Goal: Task Accomplishment & Management: Manage account settings

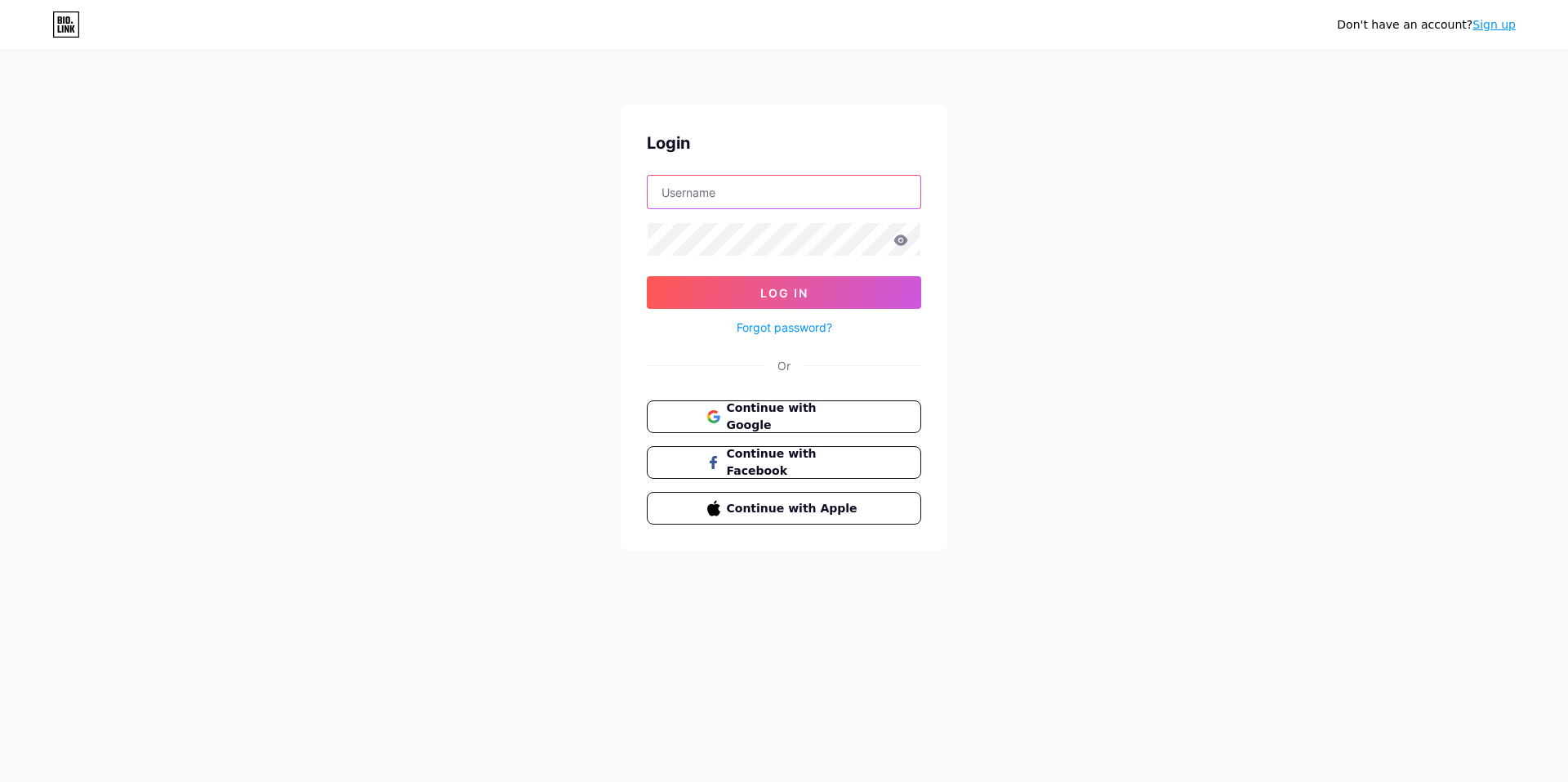
click at [685, 196] on input "text" at bounding box center [784, 191] width 273 height 33
type input "jamestag"
click at [712, 286] on button "Log In" at bounding box center [784, 292] width 275 height 33
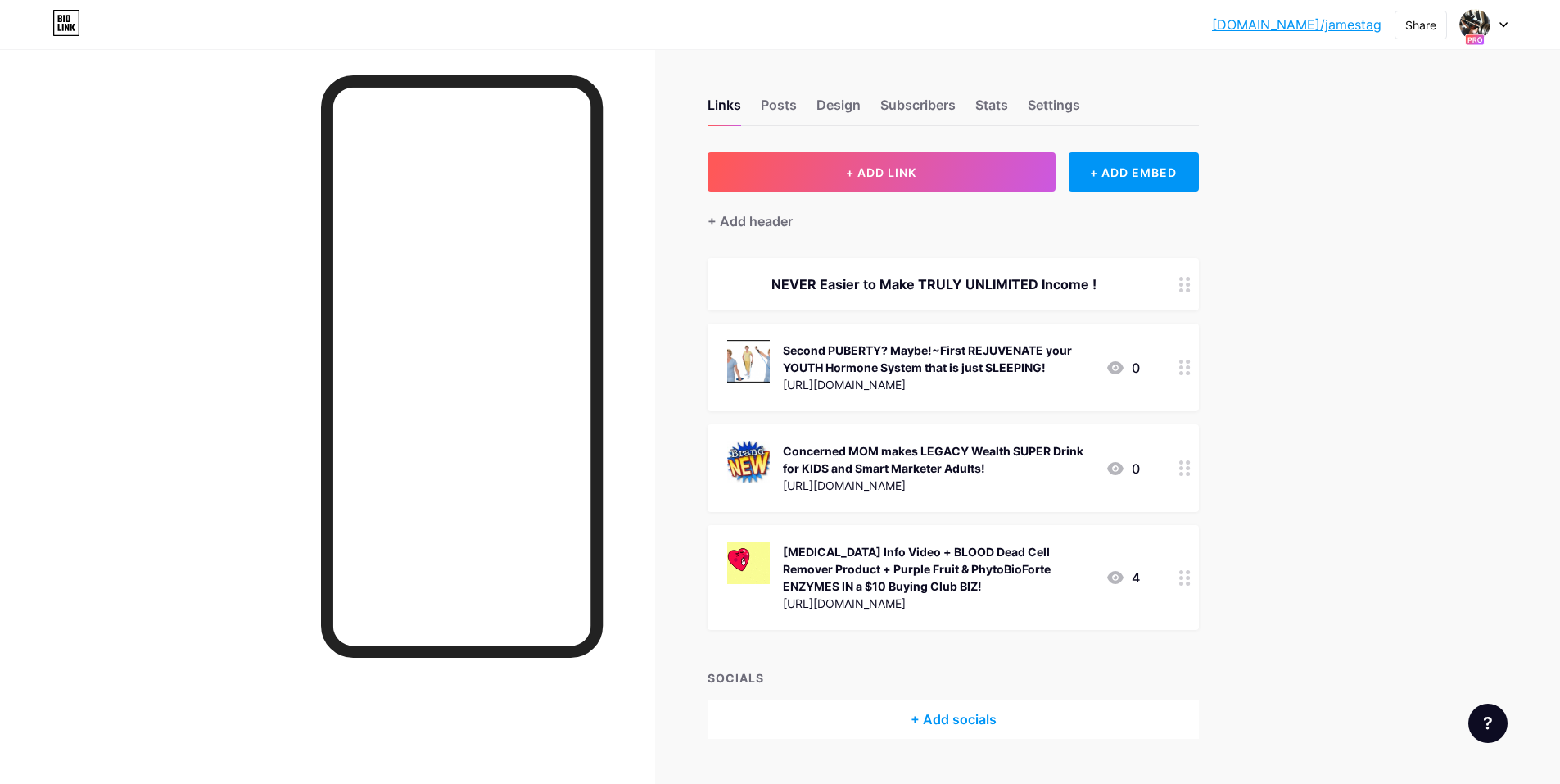
click at [1505, 24] on icon at bounding box center [1504, 24] width 7 height 4
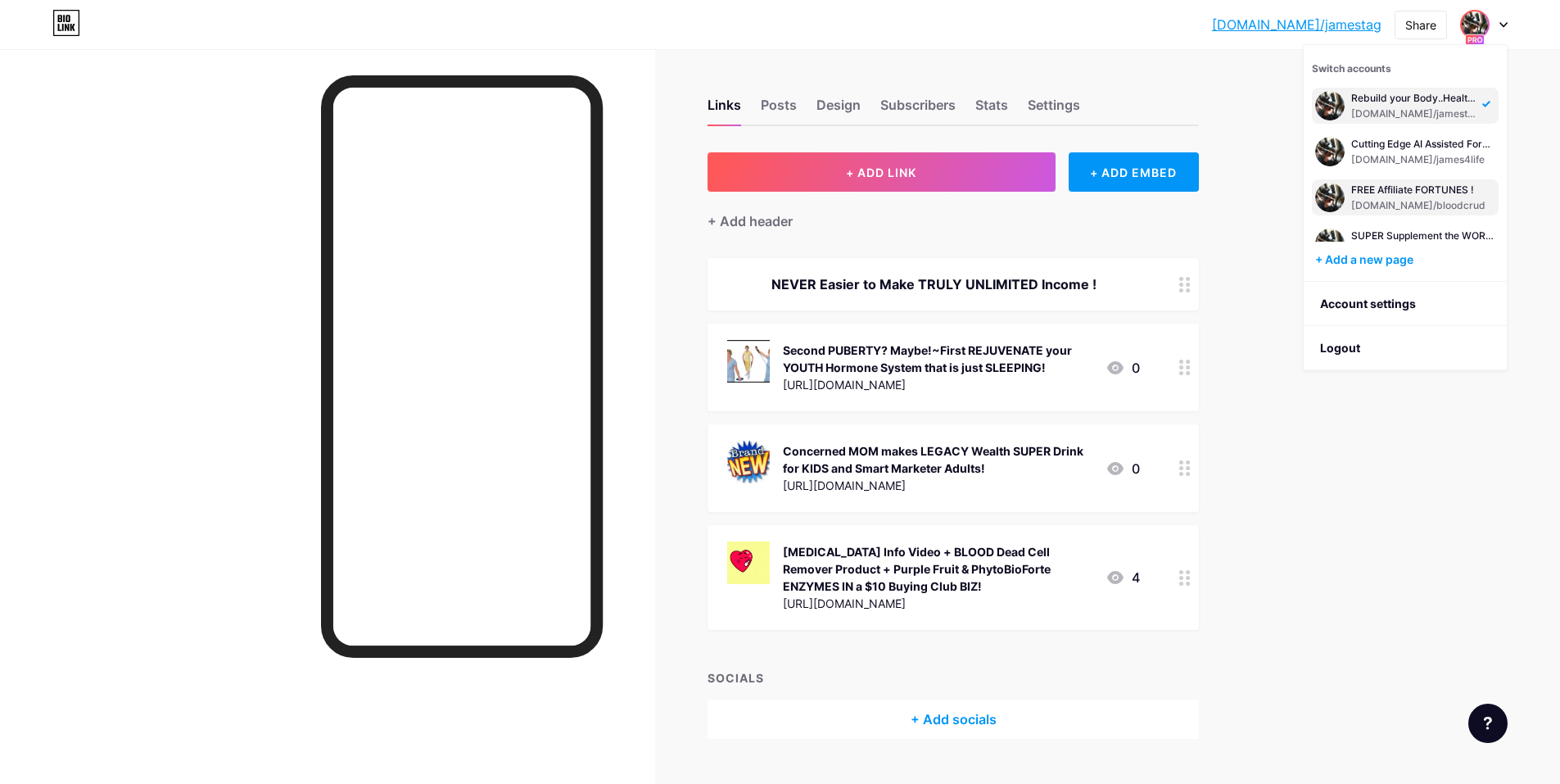
click at [1395, 212] on div "[DOMAIN_NAME]/bloodcrud" at bounding box center [1418, 206] width 134 height 13
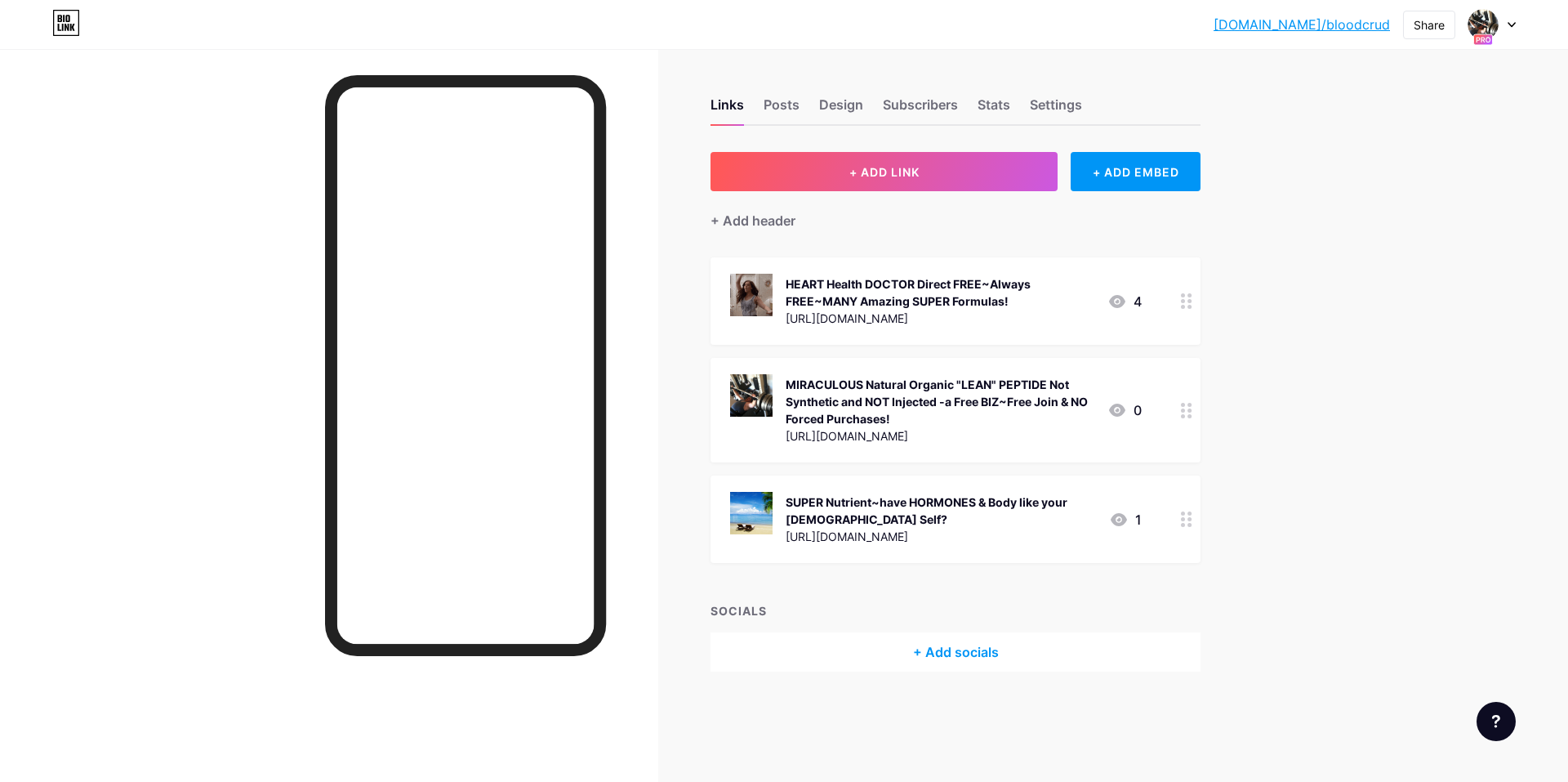
click at [988, 314] on div "[URL][DOMAIN_NAME]" at bounding box center [940, 318] width 309 height 17
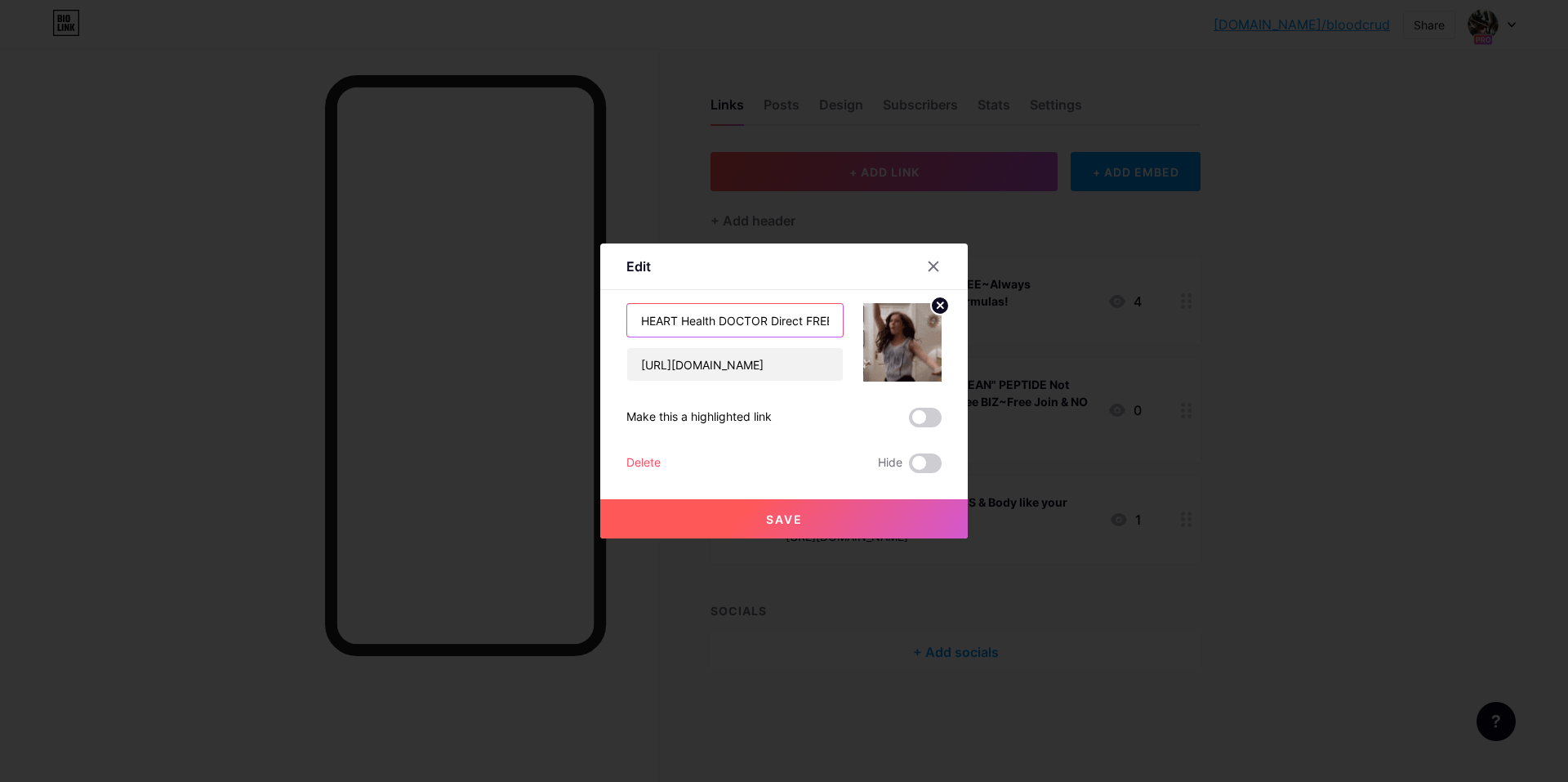
click at [722, 318] on input "HEART Health DOCTOR Direct FREE~Always FREE~MANY Amazing SUPER Formulas!" at bounding box center [735, 320] width 216 height 33
click at [757, 320] on input "DOCTOR Direct FREE~Always FREE~MANY Amazing SUPER Formulas!" at bounding box center [735, 320] width 216 height 33
drag, startPoint x: 825, startPoint y: 321, endPoint x: 852, endPoint y: 314, distance: 27.9
click at [852, 314] on div "DOCTOR Direct FREE Biz 4 U Heart Formula ~Always FREE~MANY Amazing SUPER Formul…" at bounding box center [784, 342] width 315 height 79
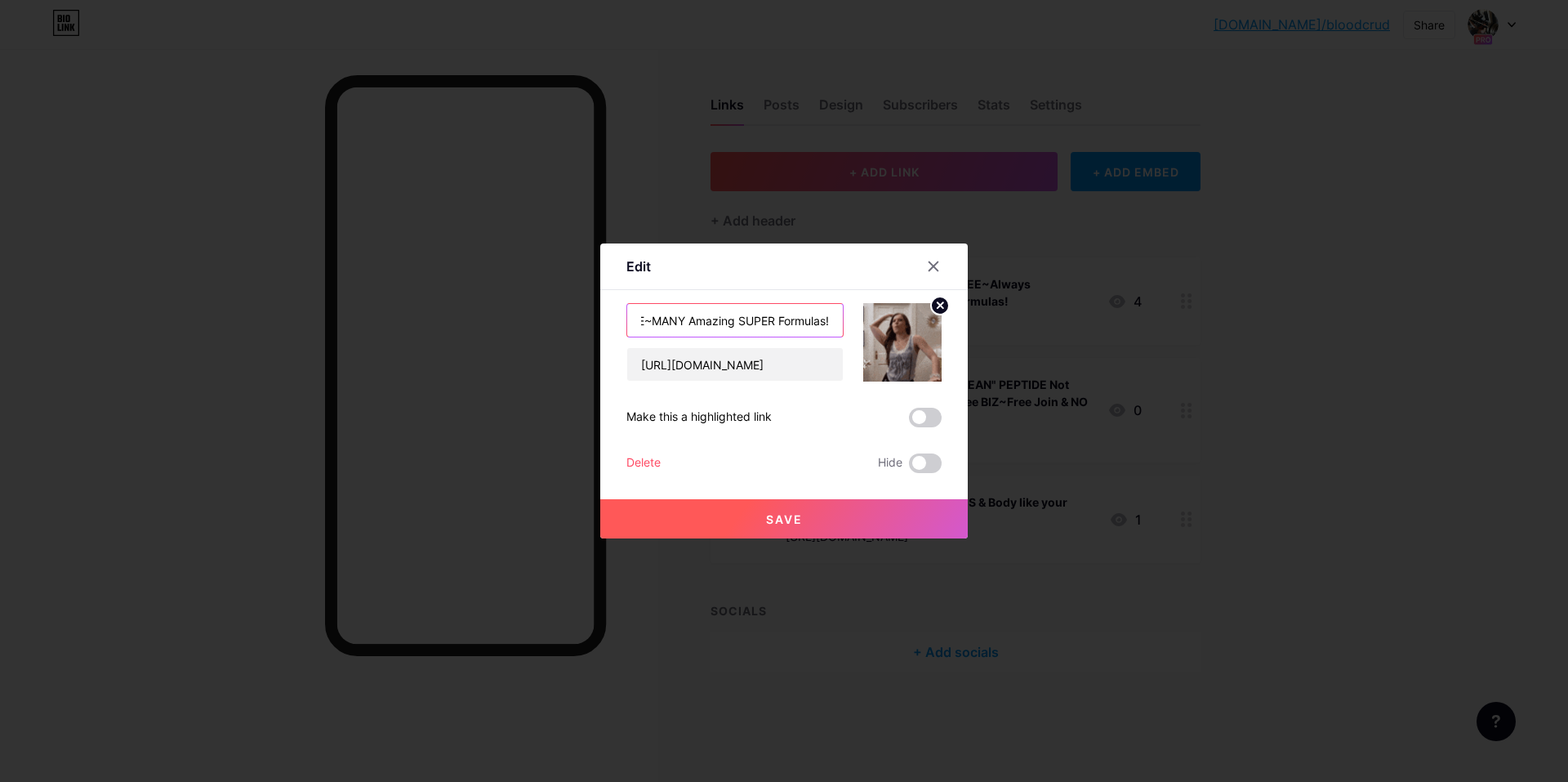
click at [834, 321] on input "DOCTOR Direct FREE Biz 4 U Heart Formula ~Always FREE~MANY Amazing SUPER Formul…" at bounding box center [735, 320] width 216 height 33
type input "DOCTOR Direct FREE Biz 4 U Heart Formula FLAGSHIP Product ut MANY Here~Make TON…"
click at [782, 520] on span "Save" at bounding box center [784, 519] width 37 height 14
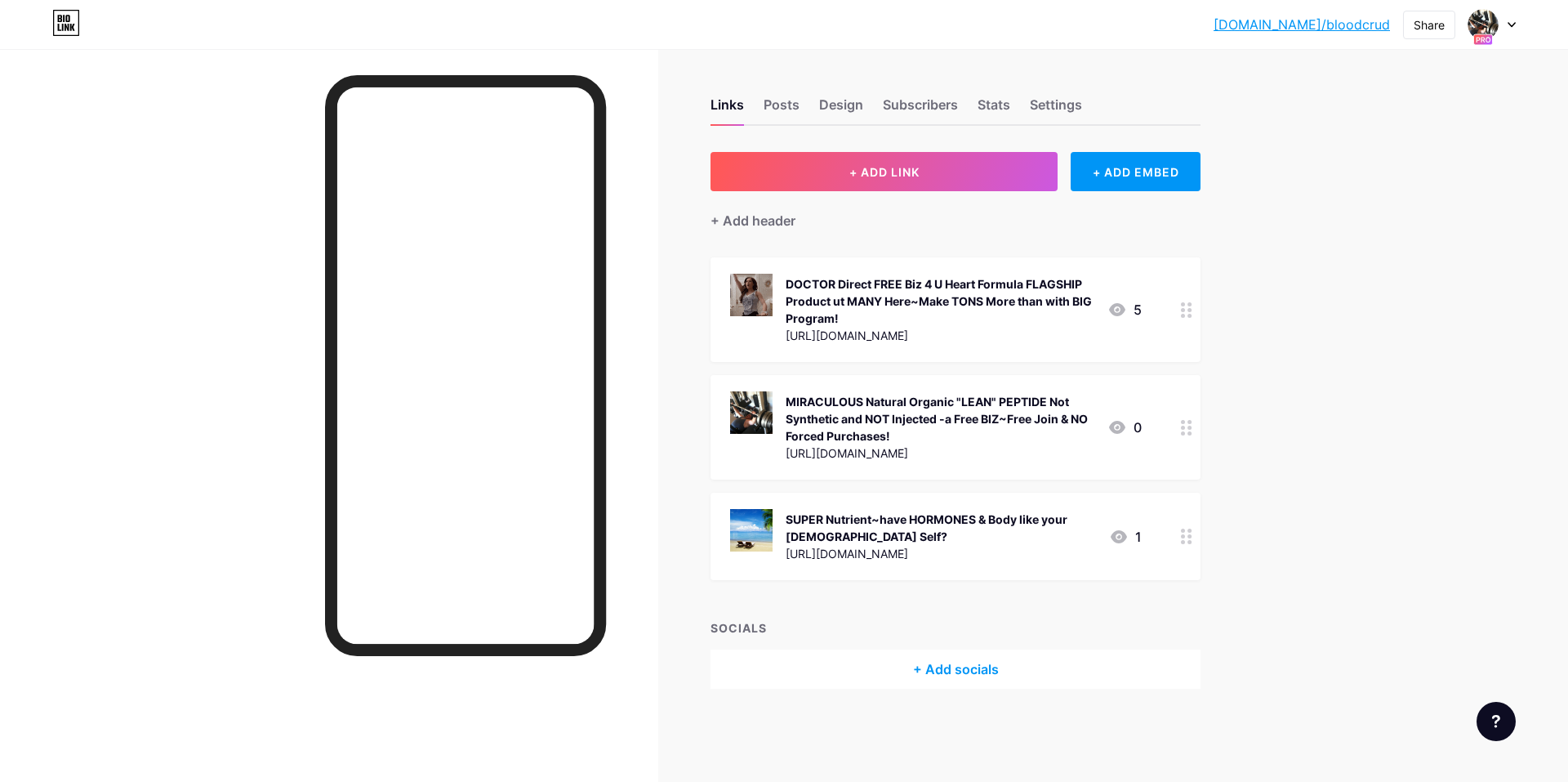
click at [876, 308] on div "DOCTOR Direct FREE Biz 4 U Heart Formula FLAGSHIP Product ut MANY Here~Make TON…" at bounding box center [940, 301] width 309 height 52
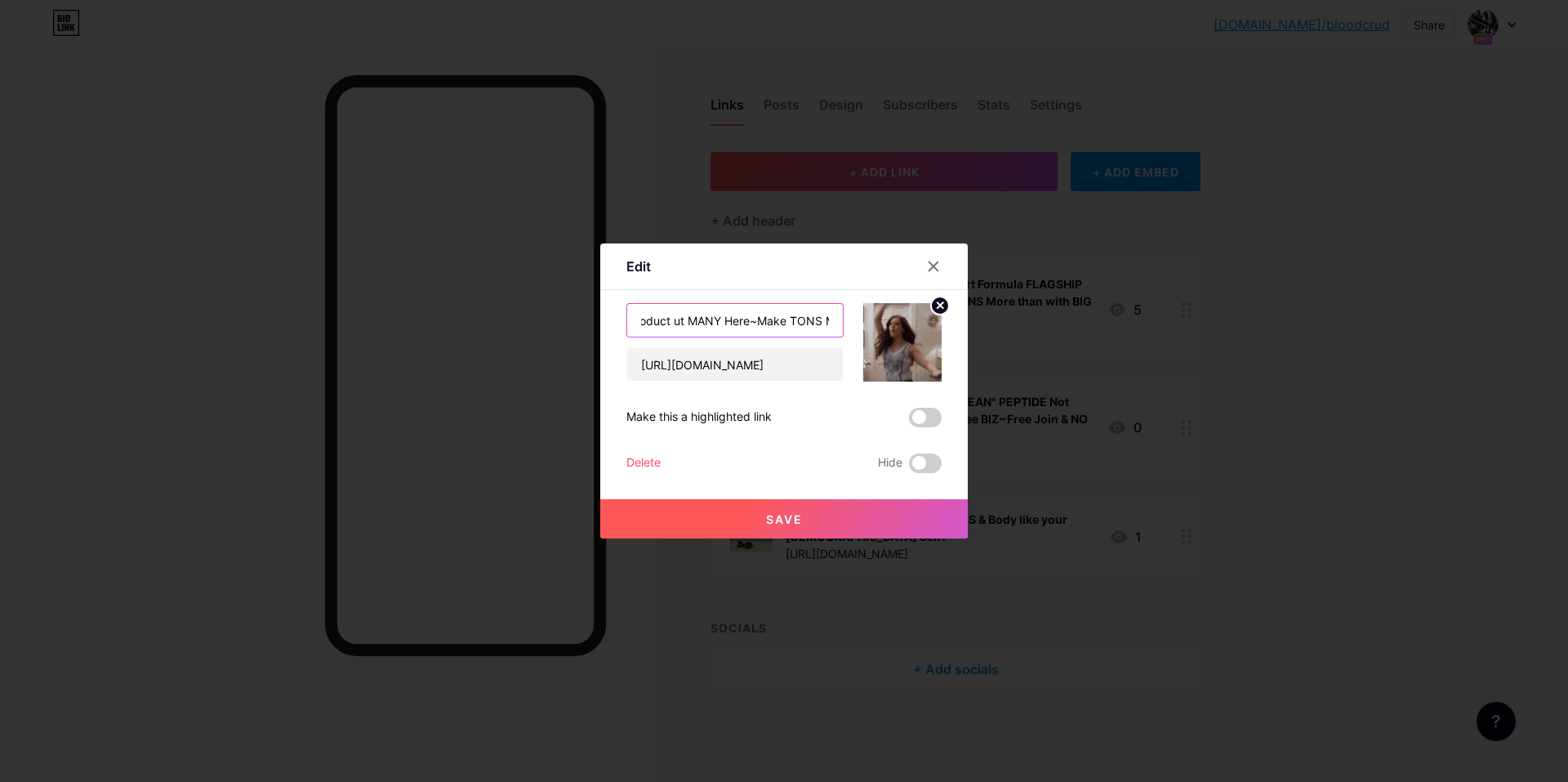
drag, startPoint x: 814, startPoint y: 322, endPoint x: 837, endPoint y: 321, distance: 23.0
click at [837, 321] on input "DOCTOR Direct FREE Biz 4 U Heart Formula FLAGSHIP Product ut MANY Here~Make TON…" at bounding box center [735, 320] width 216 height 33
click at [737, 319] on input "DOCTOR Direct FREE Biz 4 U Heart Formula FLAGSHIP Product ut MANY Here~Make TON…" at bounding box center [735, 320] width 216 height 33
drag, startPoint x: 681, startPoint y: 320, endPoint x: 646, endPoint y: 321, distance: 35.0
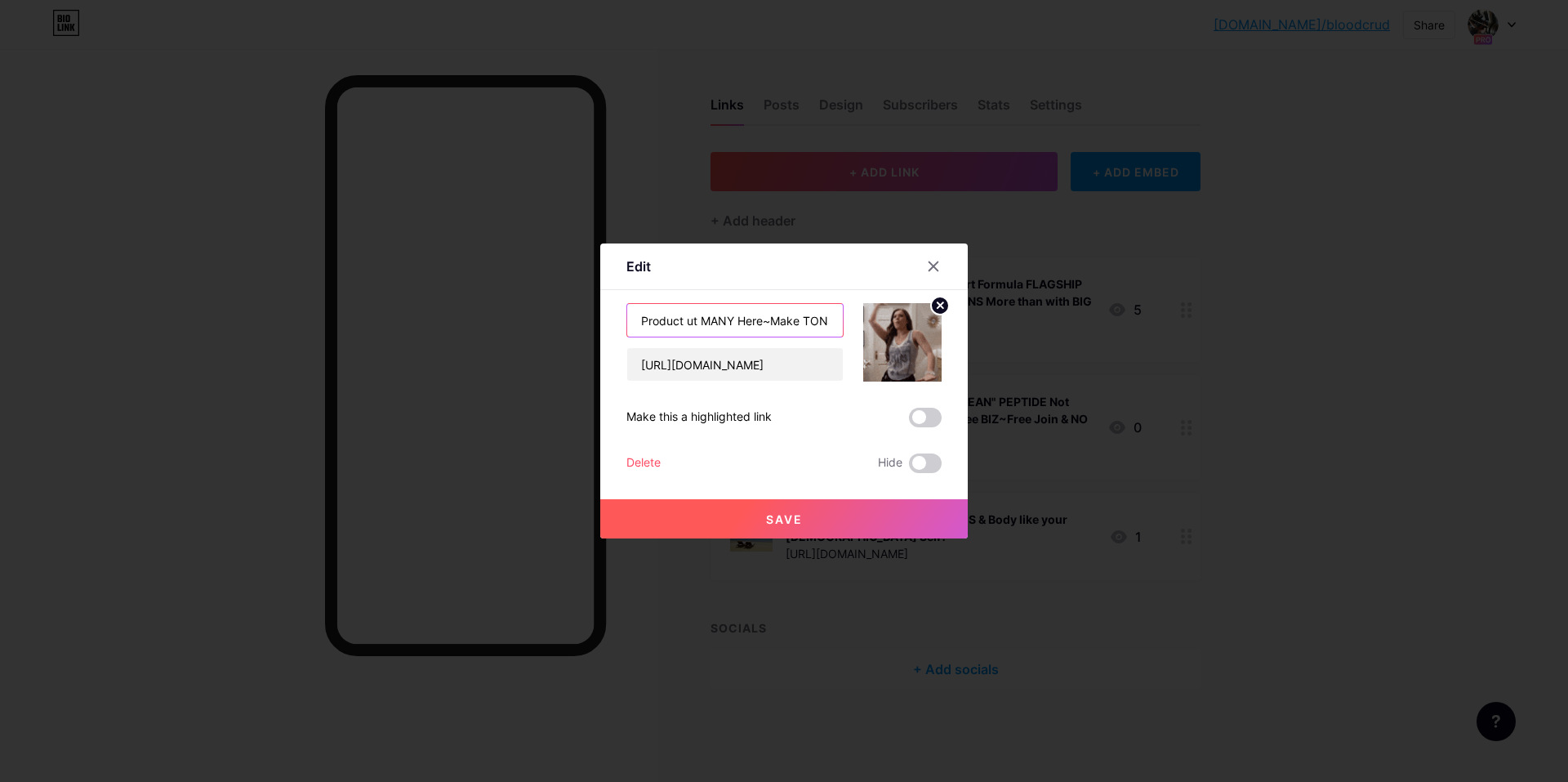
click at [646, 321] on input "DOCTOR Direct FREE Biz 4 U Heart Formula FLAGSHIP Product ut MANY Here~Make TON…" at bounding box center [735, 320] width 216 height 33
click at [701, 320] on input "DOCTOR Direct FREE Biz 4 U Heart Formula FLAGSHIP Product ut MANY Here~Make TON…" at bounding box center [735, 320] width 216 height 33
click at [751, 266] on div "Edit" at bounding box center [784, 270] width 368 height 38
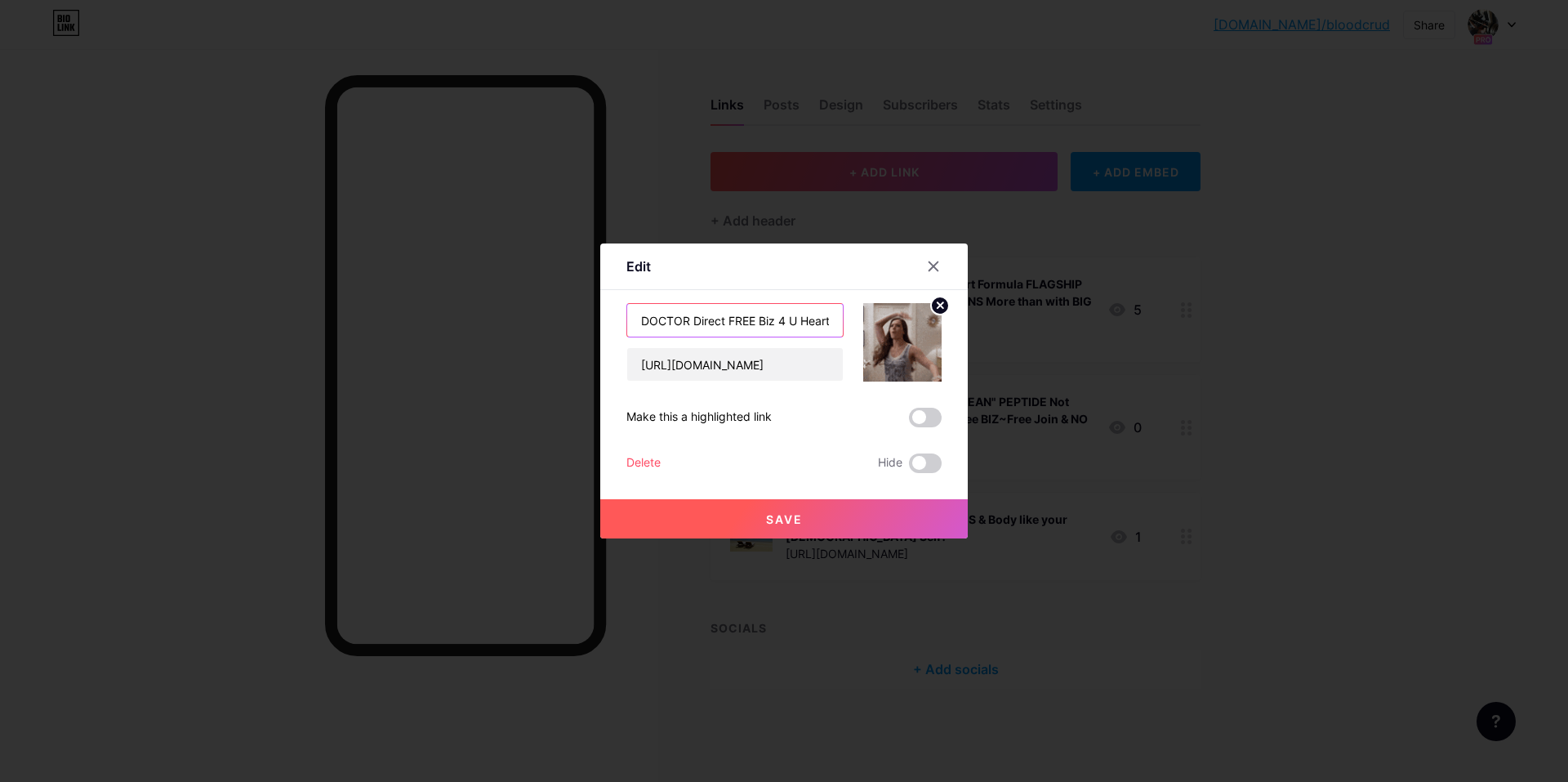
click at [800, 320] on input "DOCTOR Direct FREE Biz 4 U Heart Formula FLAGSHIP Product but MANY Here~Make TO…" at bounding box center [735, 320] width 216 height 33
drag, startPoint x: 805, startPoint y: 321, endPoint x: 822, endPoint y: 320, distance: 17.0
click at [822, 320] on input "DOCTOR Direct FREE Biz 4 U~Heart Formula FLAGSHIP Product but MANY Here~Make TO…" at bounding box center [735, 320] width 216 height 33
click at [815, 322] on input "DOCTOR Direct FREE Biz 4 U~Heart Formula FLAGSHIP Product but MANY Here~Make TO…" at bounding box center [735, 320] width 216 height 33
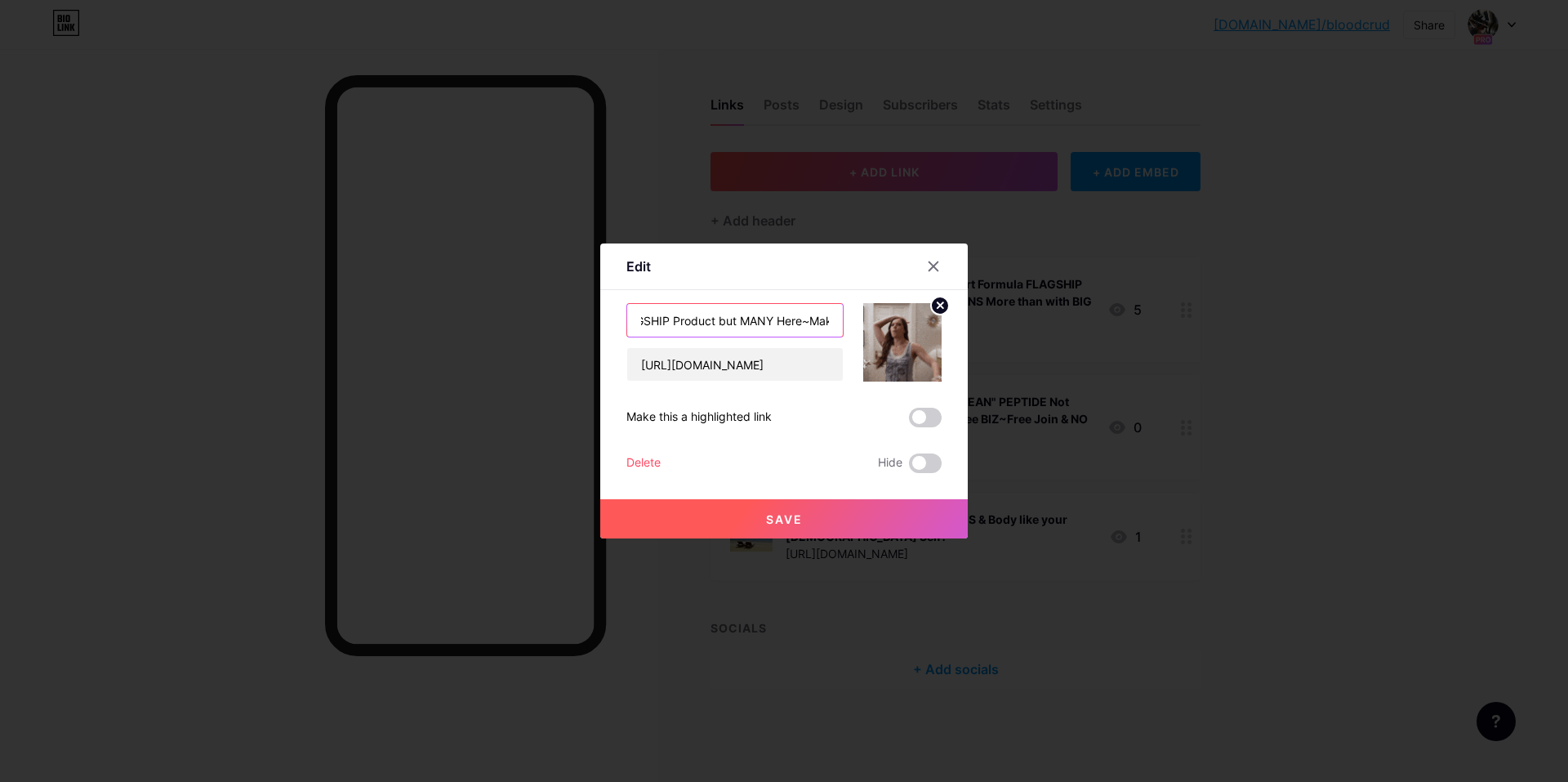
scroll to position [0, 475]
drag, startPoint x: 816, startPoint y: 319, endPoint x: 830, endPoint y: 318, distance: 14.0
click at [830, 318] on input "DOCTOR Direct FREE Biz 4 U~Heart Formula FLAGSHIP Product but MANY Here~Make TO…" at bounding box center [735, 320] width 216 height 33
click at [683, 319] on input "DOCTOR Direct FREE Biz 4 U~Heart Formula FLAGSHIP Product but MANY Here~Make TO…" at bounding box center [735, 320] width 216 height 33
drag, startPoint x: 699, startPoint y: 323, endPoint x: 655, endPoint y: 323, distance: 44.0
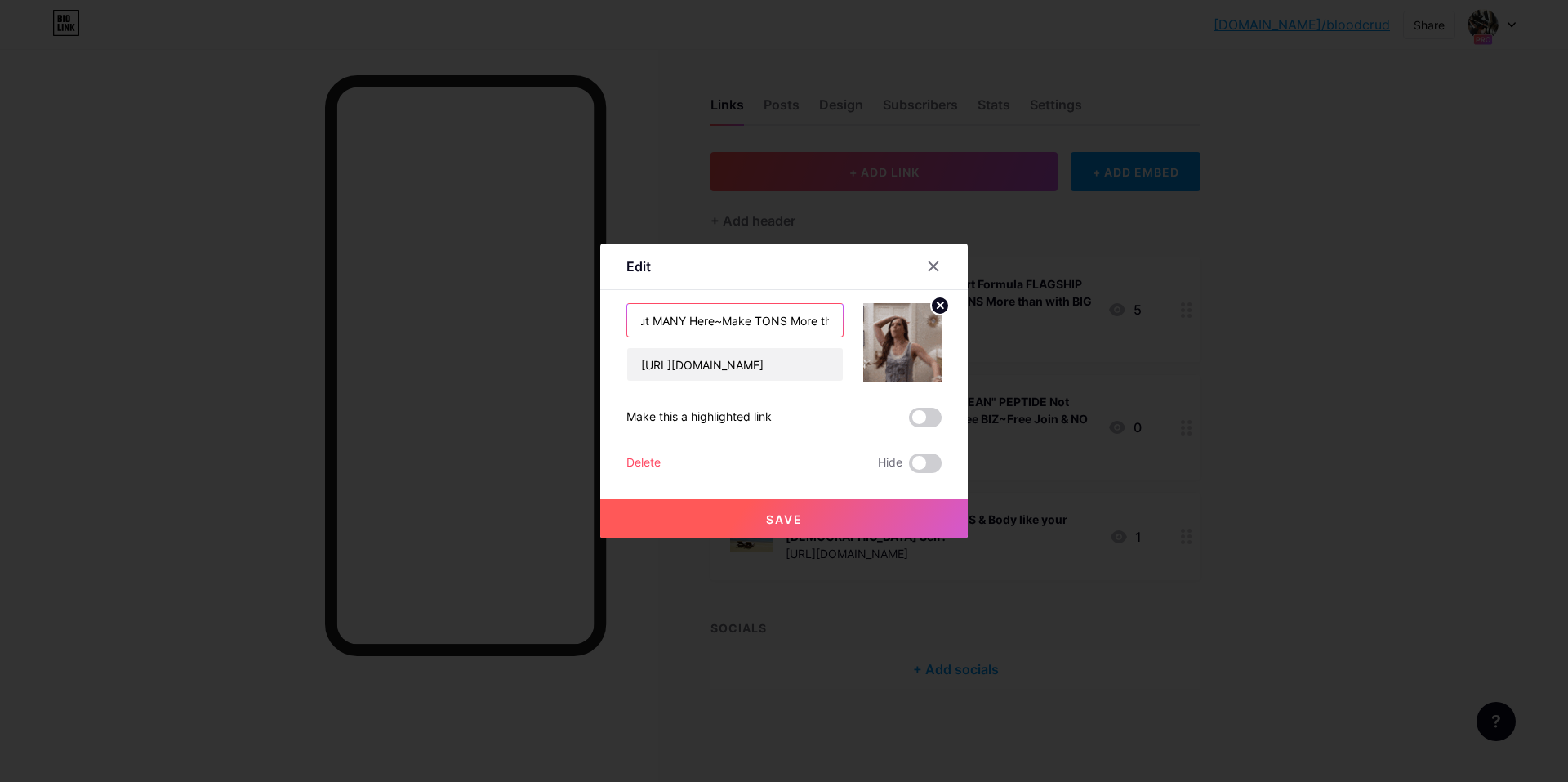
click at [655, 323] on input "DOCTOR Direct FREE Biz 4 U~Heart Formula FLAGSHIP Product but MANY Here~Make TO…" at bounding box center [735, 320] width 216 height 33
click at [783, 280] on div "Edit" at bounding box center [784, 270] width 368 height 38
drag, startPoint x: 806, startPoint y: 320, endPoint x: 778, endPoint y: 320, distance: 28.0
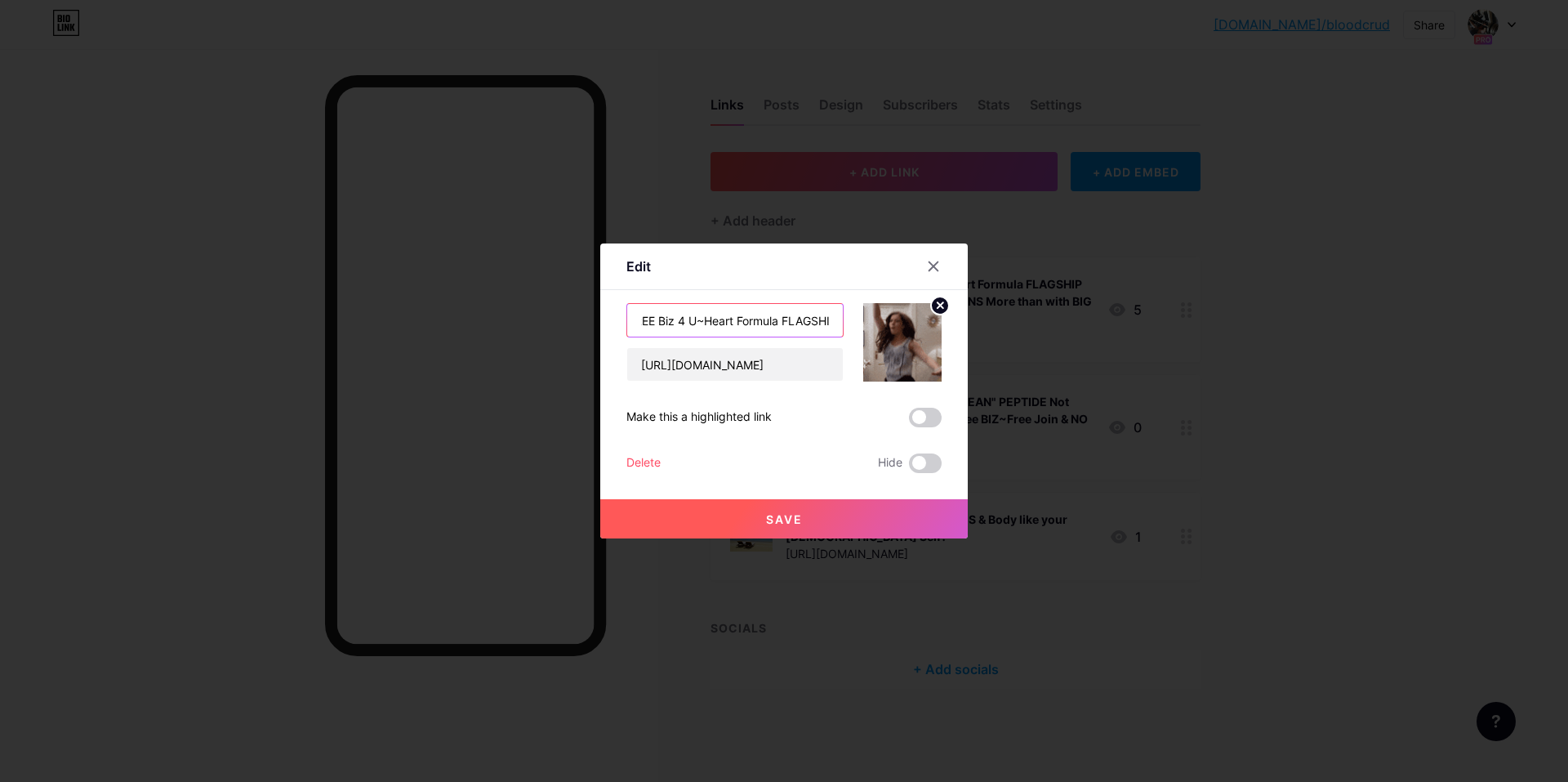
click at [778, 320] on input "DOCTOR Direct FREE Biz 4 U~Heart Formula FLAGSHIP Product but MANY Here~Make TO…" at bounding box center [735, 320] width 216 height 33
click at [816, 319] on input "DOCTOR Direct FREE Biz 4 U~Heart Formula FLAGSHIP Product but MANY Here~Make TO…" at bounding box center [735, 320] width 216 height 33
click at [827, 318] on input "DOCTOR Direct FREE Biz 4 U~Heart Formula FLAGSHIP Product but MANY Here~Make TO…" at bounding box center [735, 320] width 216 height 33
click at [727, 321] on input "DOCTOR Direct FREE Biz 4 U~Heart Formula FLAGSHIP Product but MANY Here~Make TO…" at bounding box center [735, 320] width 216 height 33
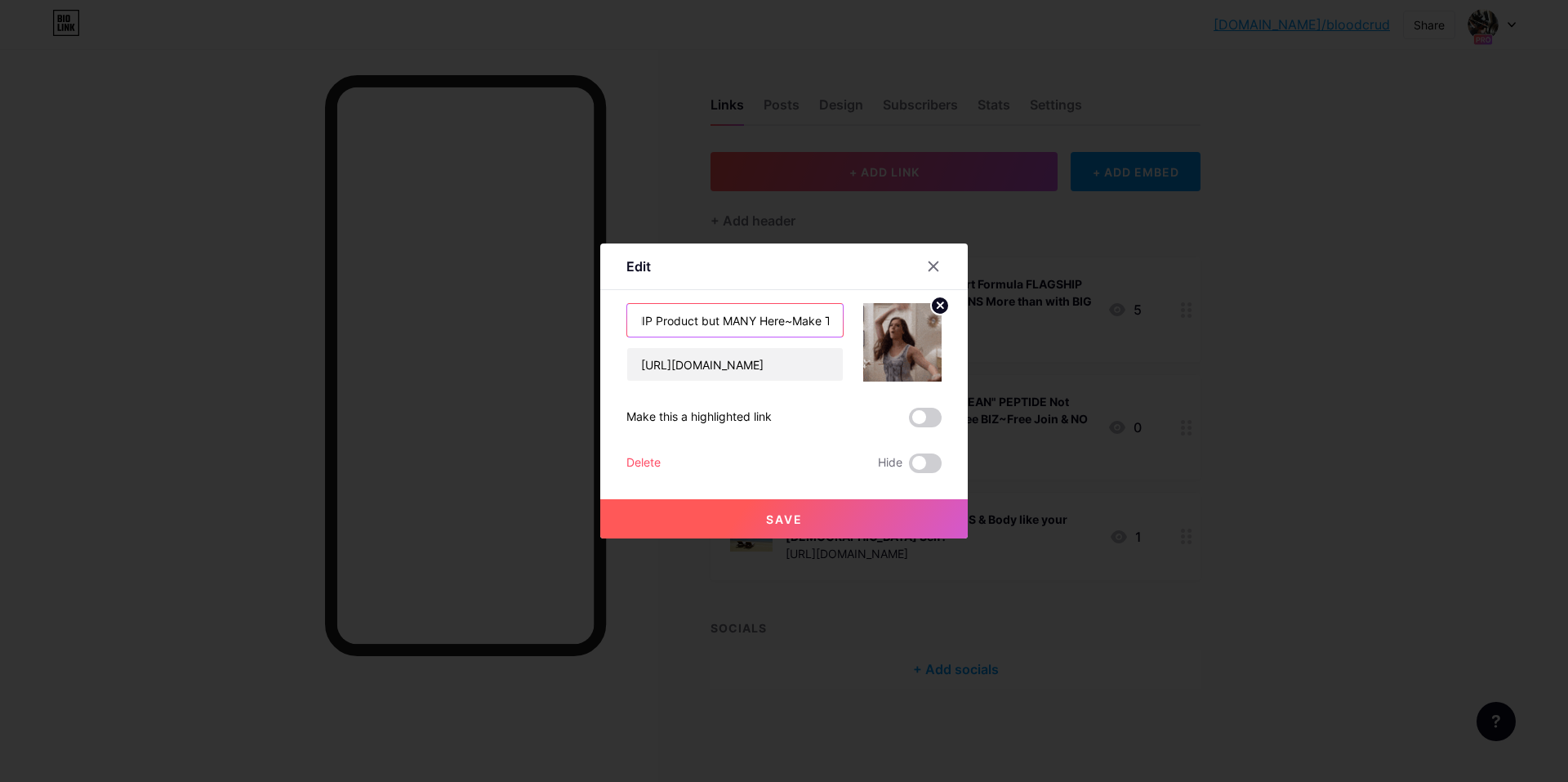
scroll to position [0, 337]
drag, startPoint x: 735, startPoint y: 313, endPoint x: 711, endPoint y: 320, distance: 25.0
click at [711, 320] on input "DOCTOR Direct FREE Biz 4 U~Heart Formula FLAGSHIP Product but MANY Here~Make TO…" at bounding box center [735, 320] width 216 height 33
click at [735, 316] on input "DOCTOR Direct FREE Biz 4 U~Heart Formula FLAGSHIP Product but MANY Here~Make TO…" at bounding box center [735, 320] width 216 height 33
type input "DOCTOR Direct FREE Biz 4 U~Heart Formula FLAGSHIP Product but MANY more~Make TO…"
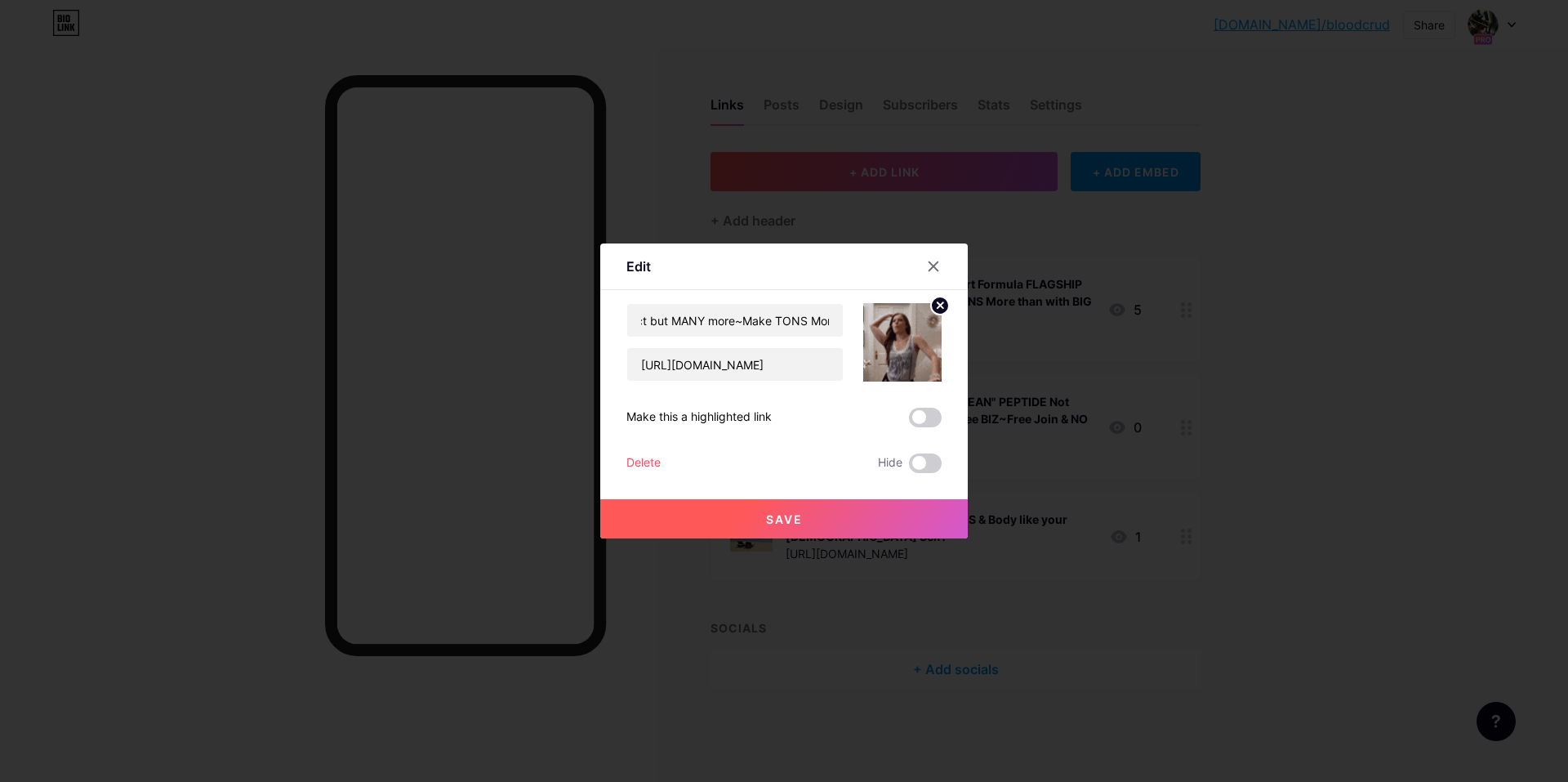
click at [791, 444] on div "DOCTOR Direct FREE Biz 4 U~Heart Formula FLAGSHIP Product but MANY more~Make TO…" at bounding box center [784, 387] width 315 height 170
click at [791, 526] on button "Save" at bounding box center [784, 519] width 368 height 39
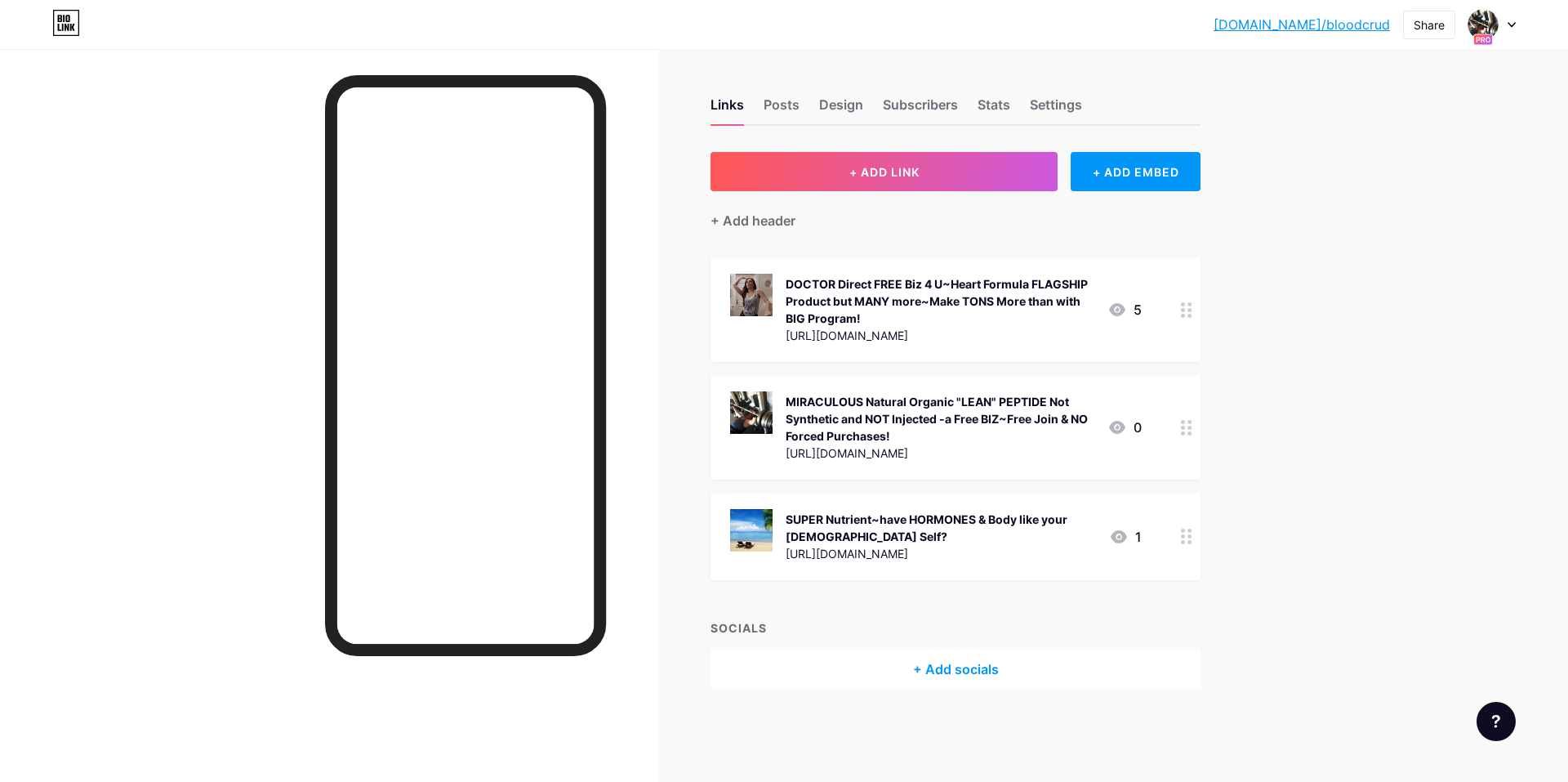
click at [1514, 23] on icon at bounding box center [1512, 24] width 7 height 4
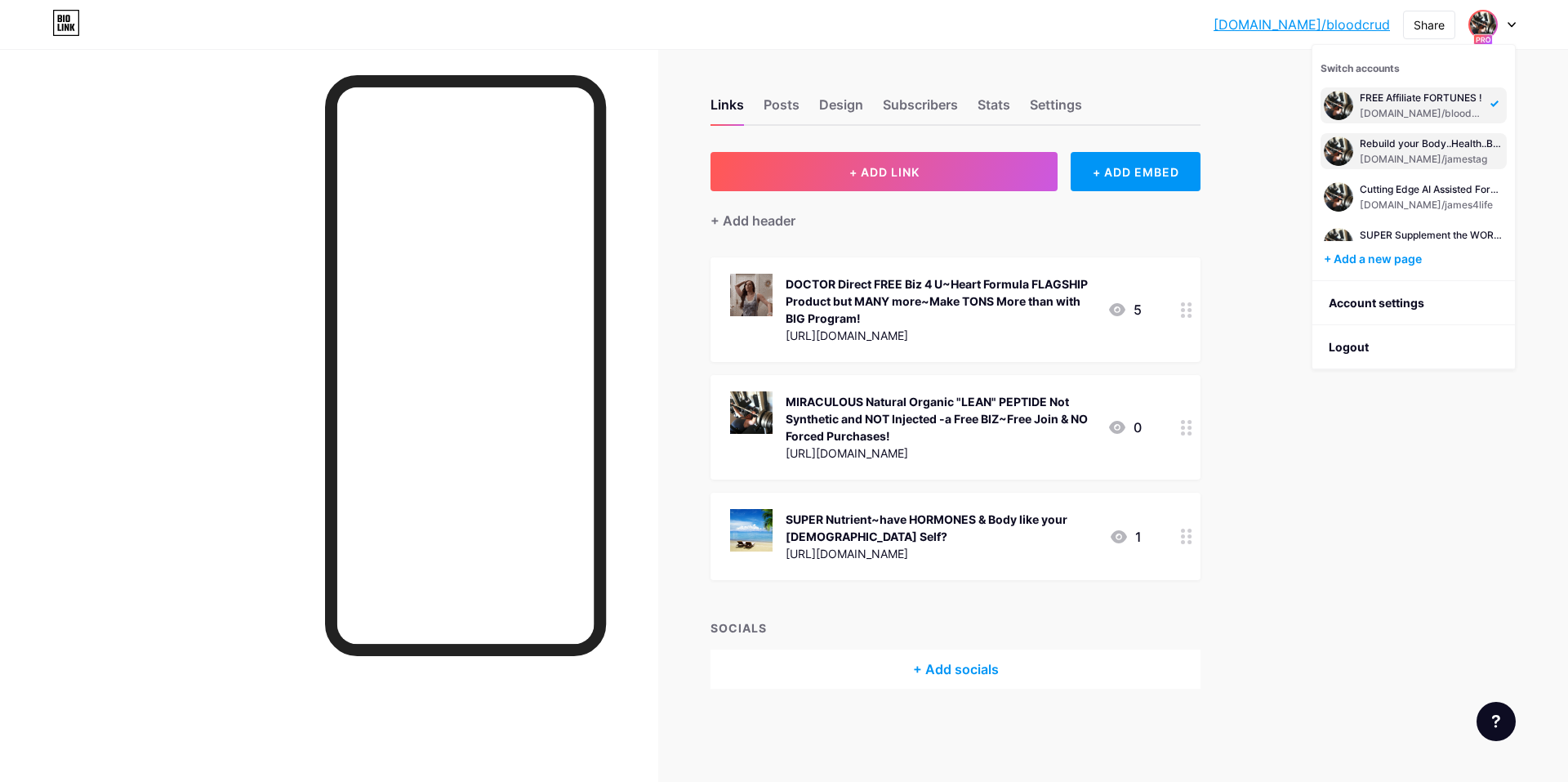
click at [1410, 166] on div "[DOMAIN_NAME]/jamestag" at bounding box center [1431, 159] width 143 height 13
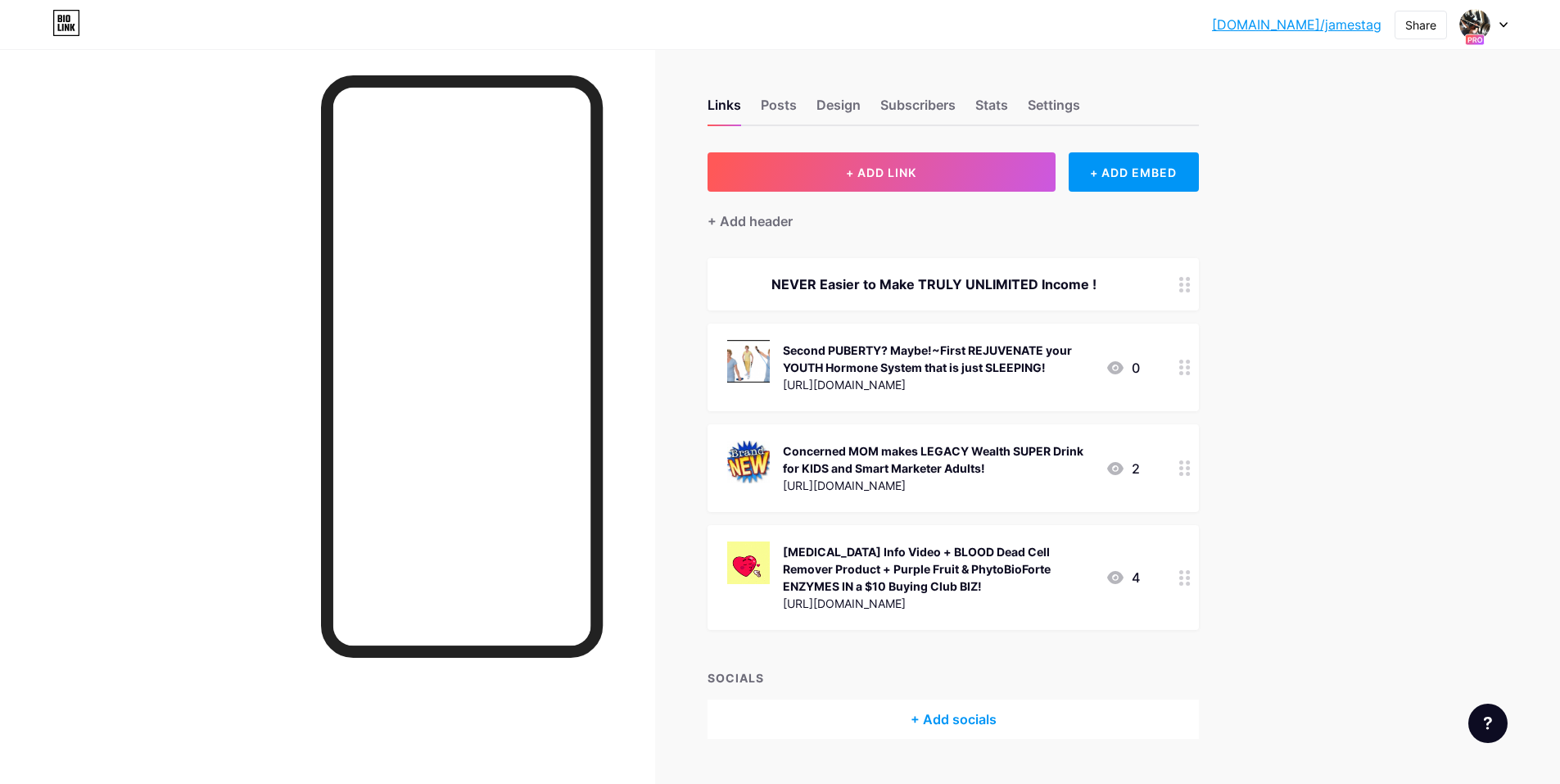
click at [875, 371] on div "Second PUBERTY? Maybe!~First REJUVENATE your YOUTH Hormone System that is just …" at bounding box center [938, 358] width 309 height 35
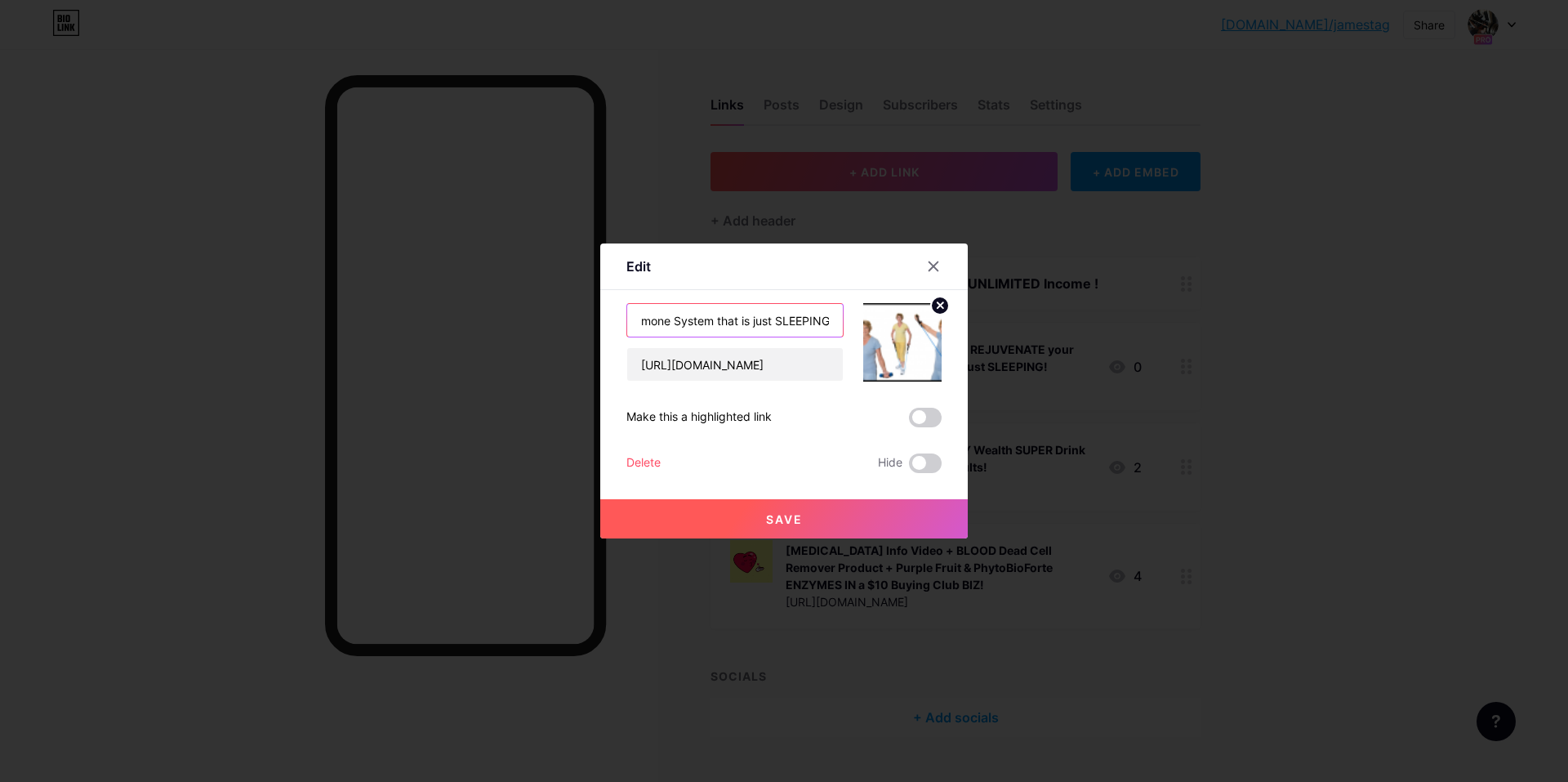
scroll to position [0, 352]
drag, startPoint x: 641, startPoint y: 318, endPoint x: 825, endPoint y: 318, distance: 184.0
click at [825, 318] on input "Second PUBERTY? Maybe!~First REJUVENATE your YOUTH Hormone System that is just …" at bounding box center [735, 320] width 216 height 33
type input "!"
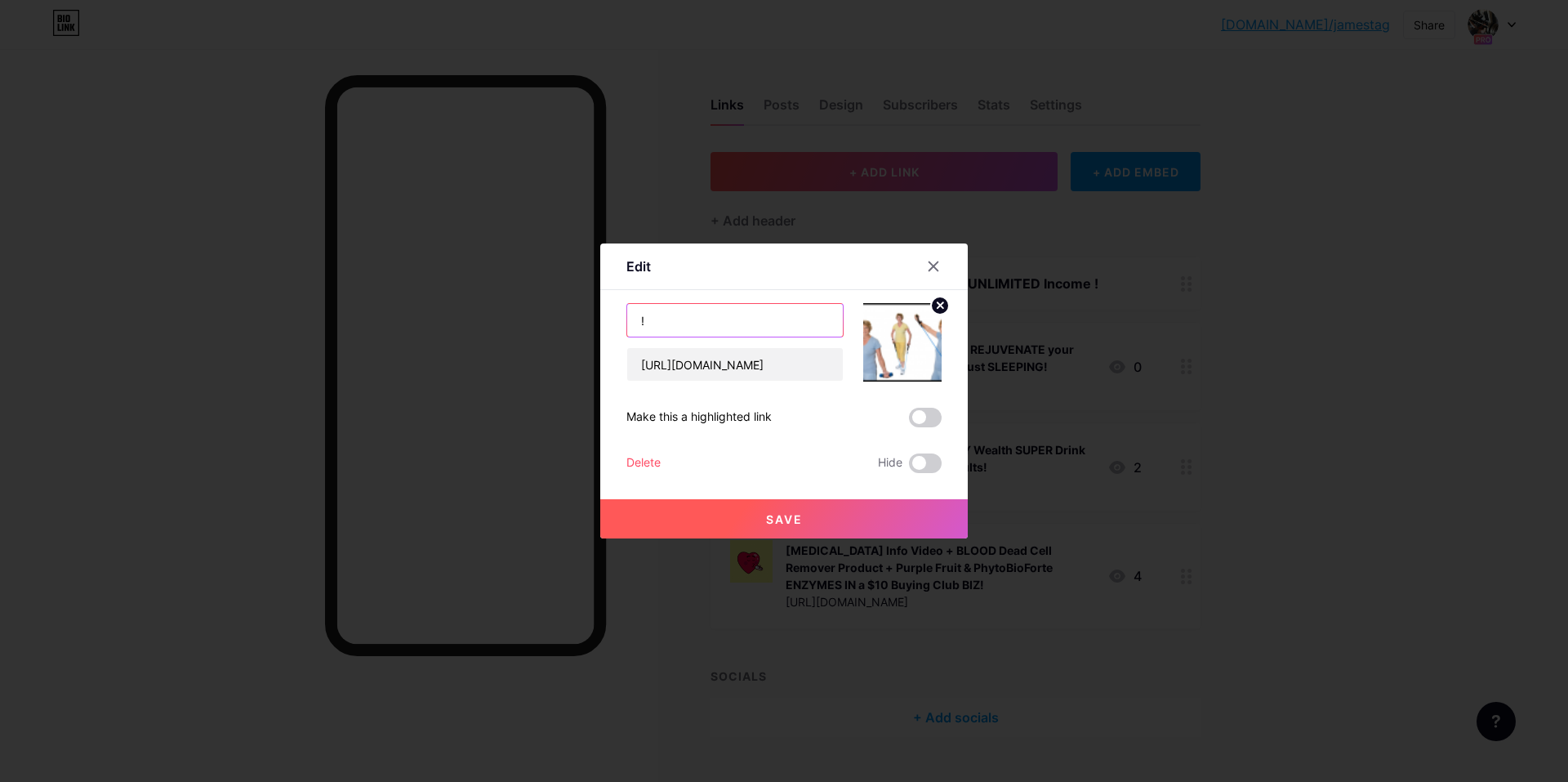
click at [644, 320] on input "!" at bounding box center [735, 320] width 216 height 33
type input "HAVE Hormone Glands PRODUCING like when 16~FULL REJUVENATION!"
click at [776, 510] on button "Save" at bounding box center [784, 519] width 368 height 39
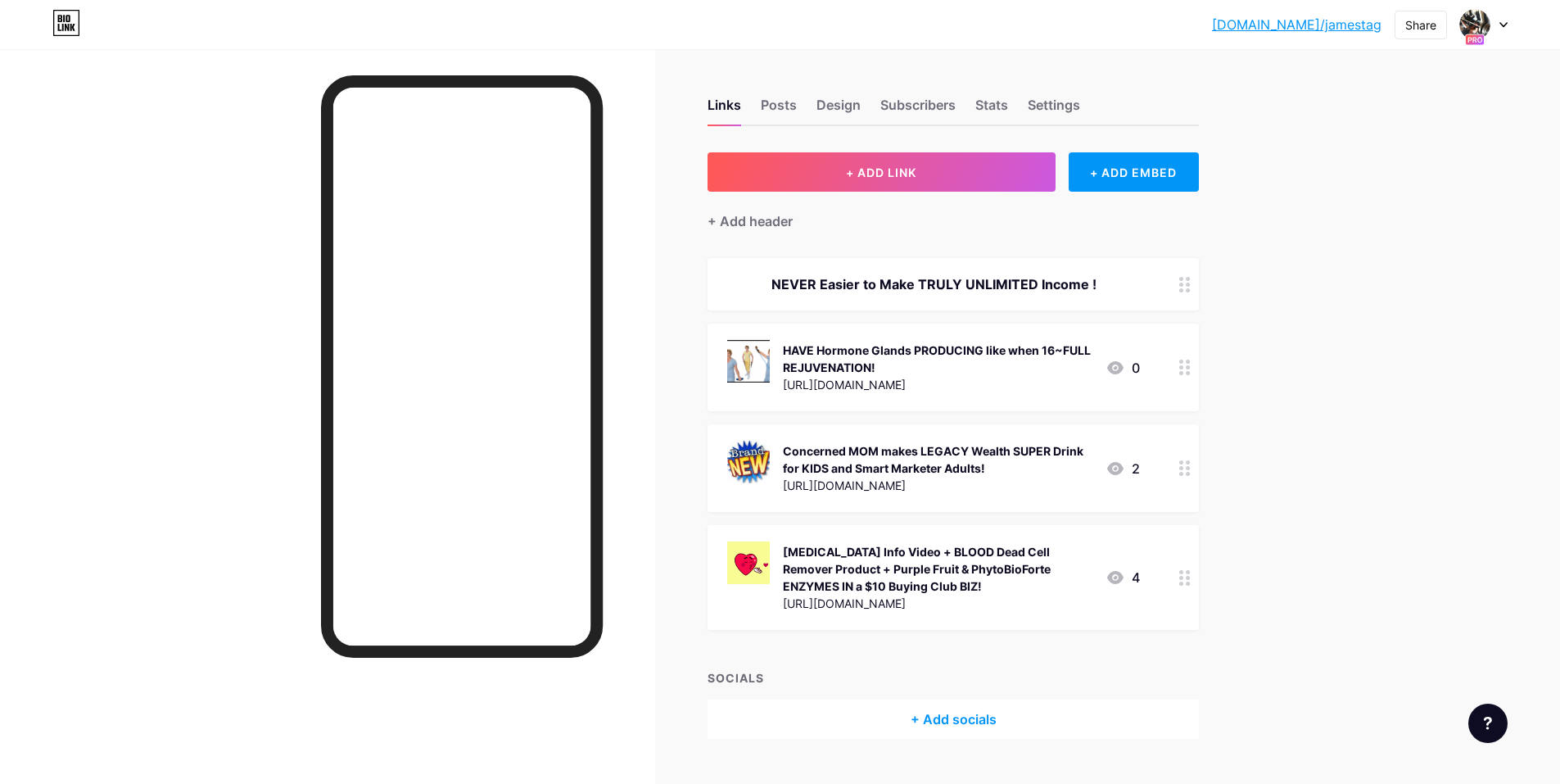
click at [1506, 702] on div "Feature requests Help center Chat with us" at bounding box center [1482, 716] width 53 height 53
click at [1505, 26] on icon at bounding box center [1504, 24] width 7 height 4
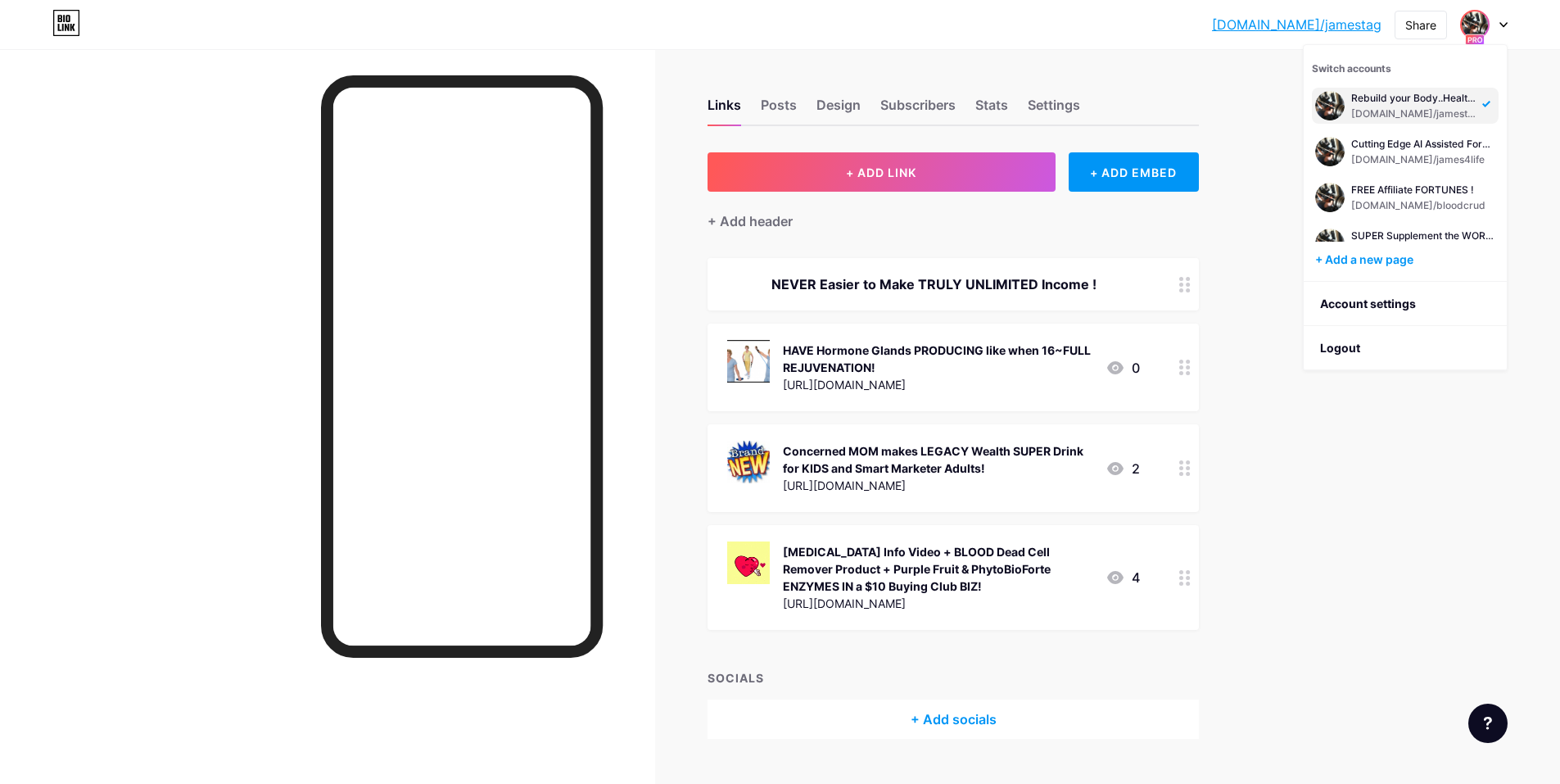
click at [1265, 408] on div "Links Posts Design Subscribers Stats Settings + ADD LINK + ADD EMBED + Add head…" at bounding box center [634, 434] width 1268 height 772
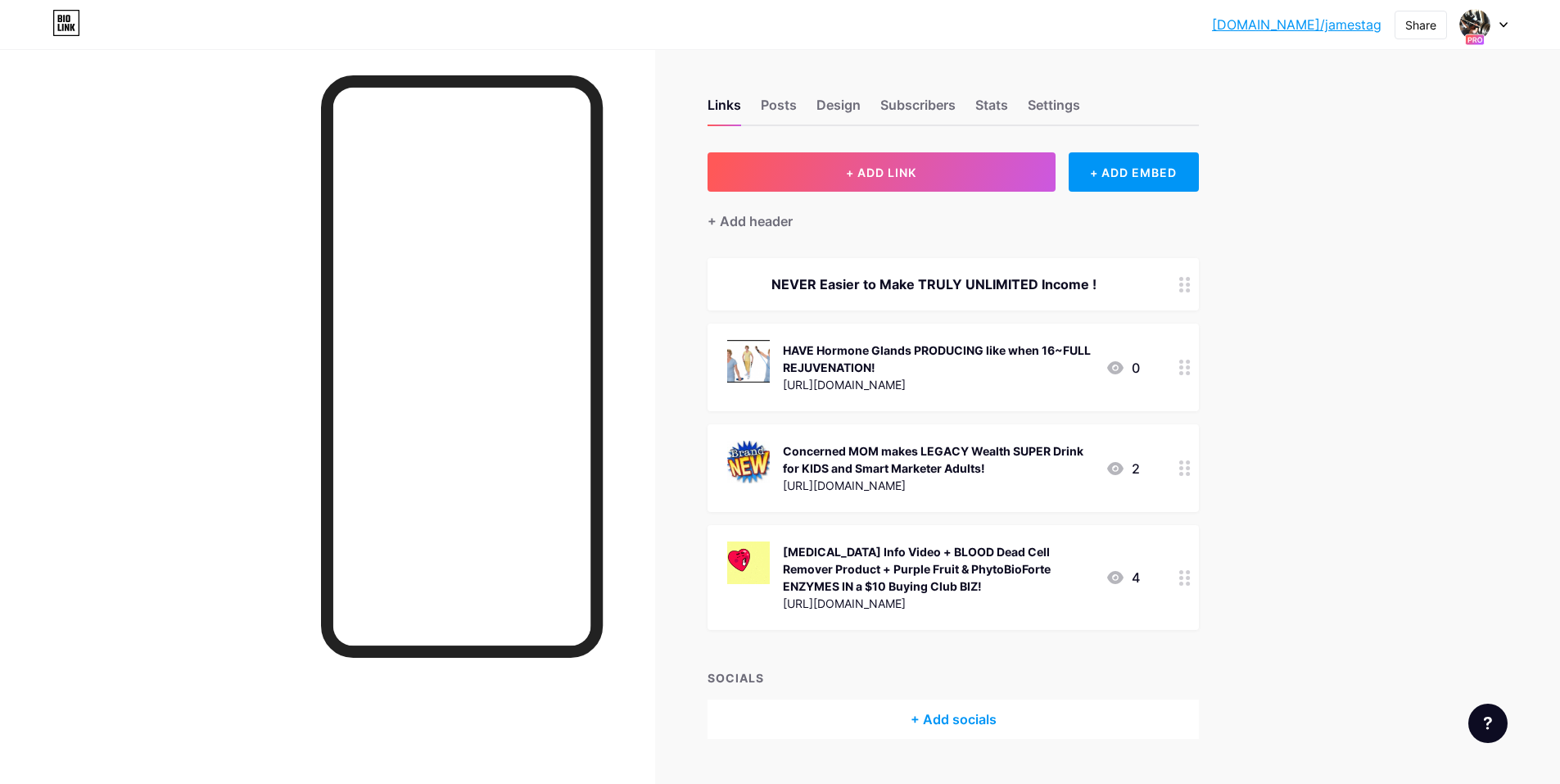
click at [1499, 29] on div at bounding box center [1484, 24] width 48 height 29
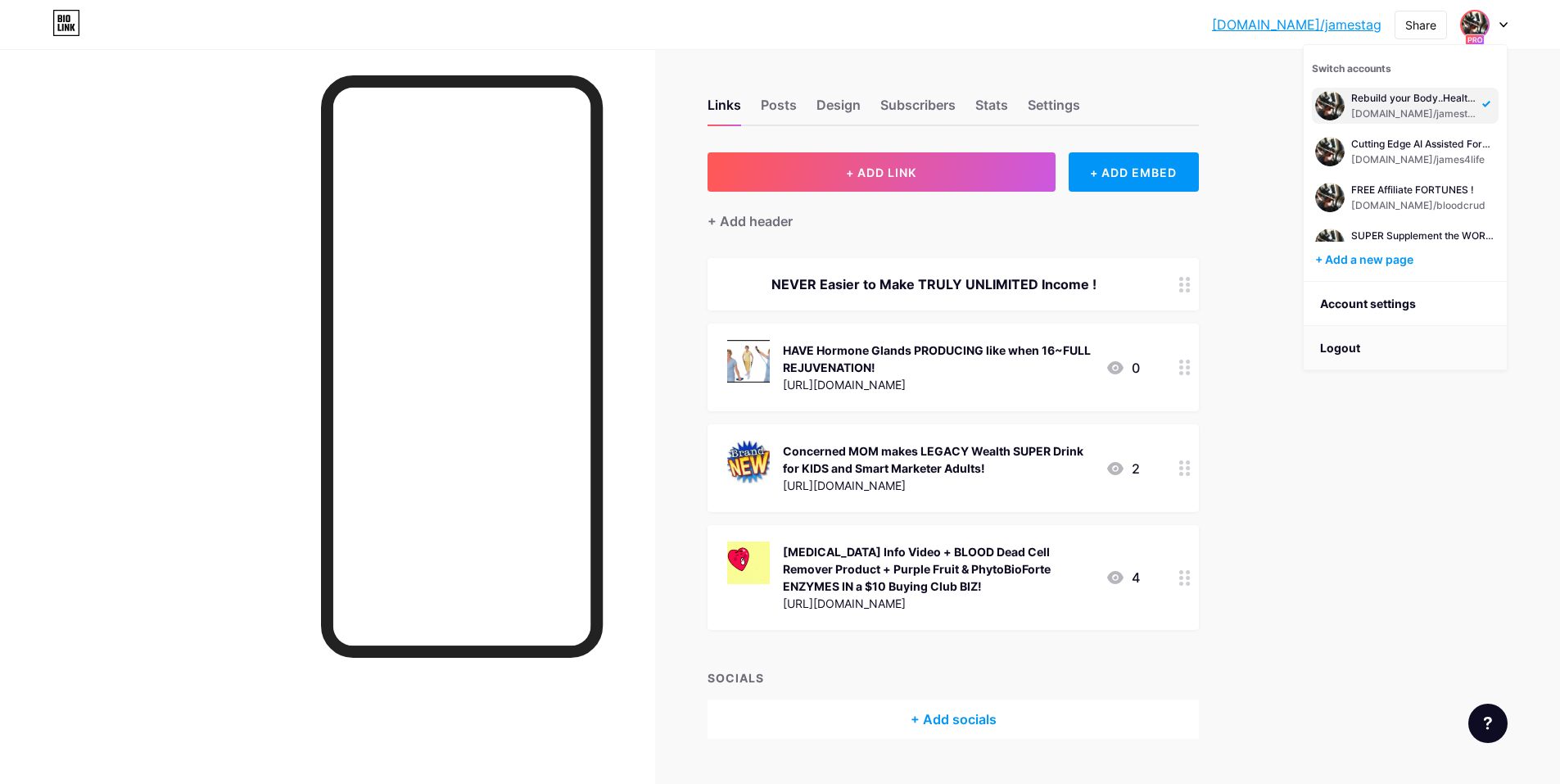
click at [1364, 354] on li "Logout" at bounding box center [1406, 348] width 203 height 44
